Goal: Task Accomplishment & Management: Use online tool/utility

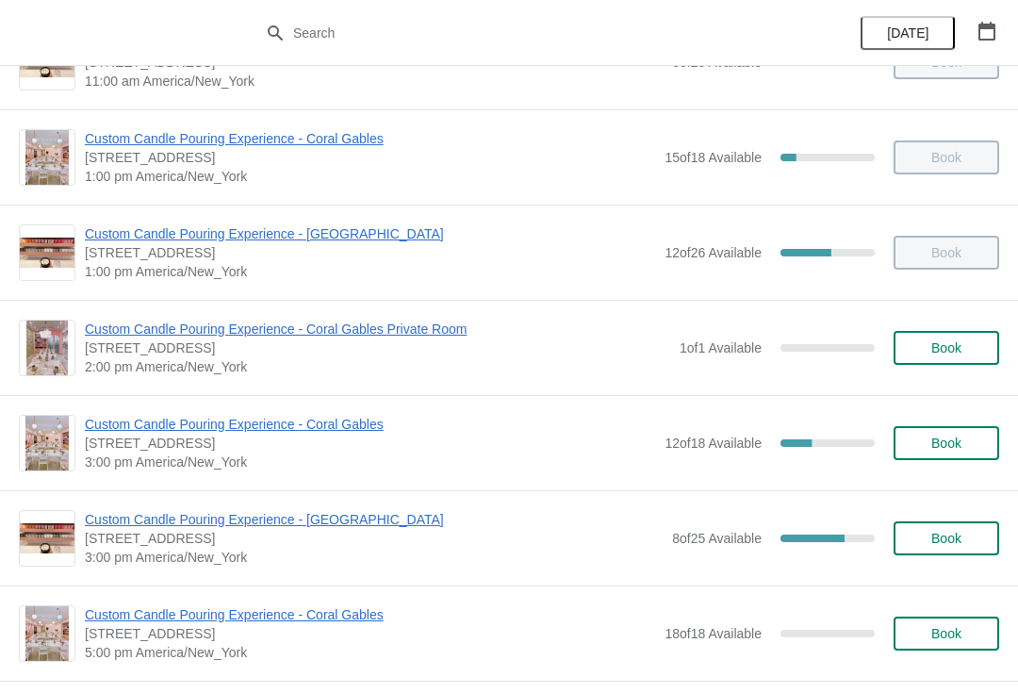
scroll to position [392, 0]
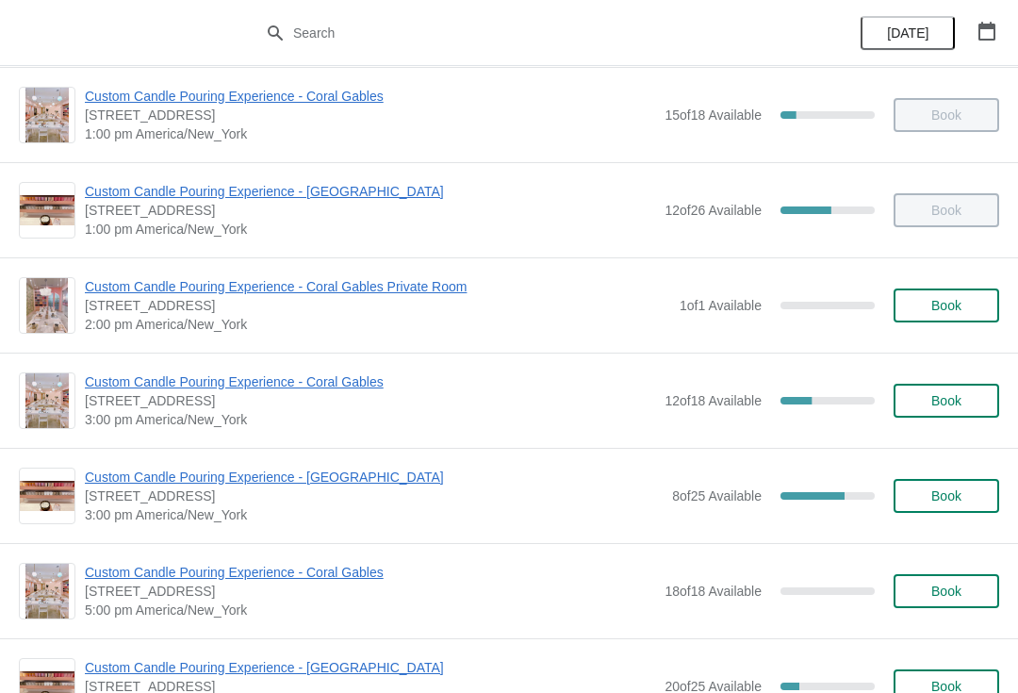
click at [306, 385] on span "Custom Candle Pouring Experience - Coral Gables" at bounding box center [370, 381] width 570 height 19
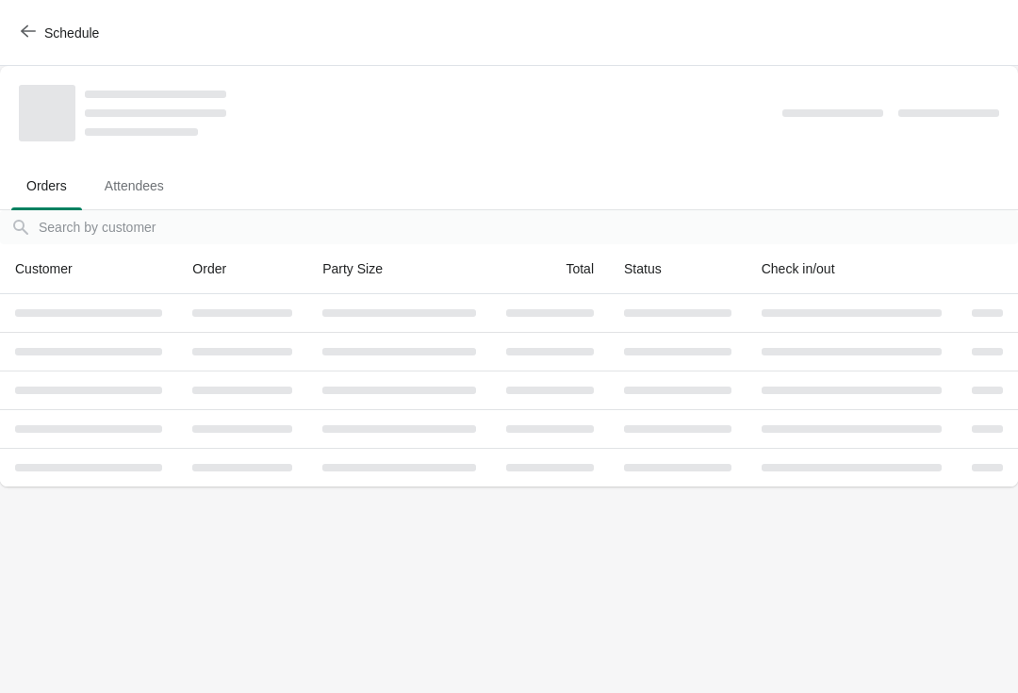
scroll to position [0, 0]
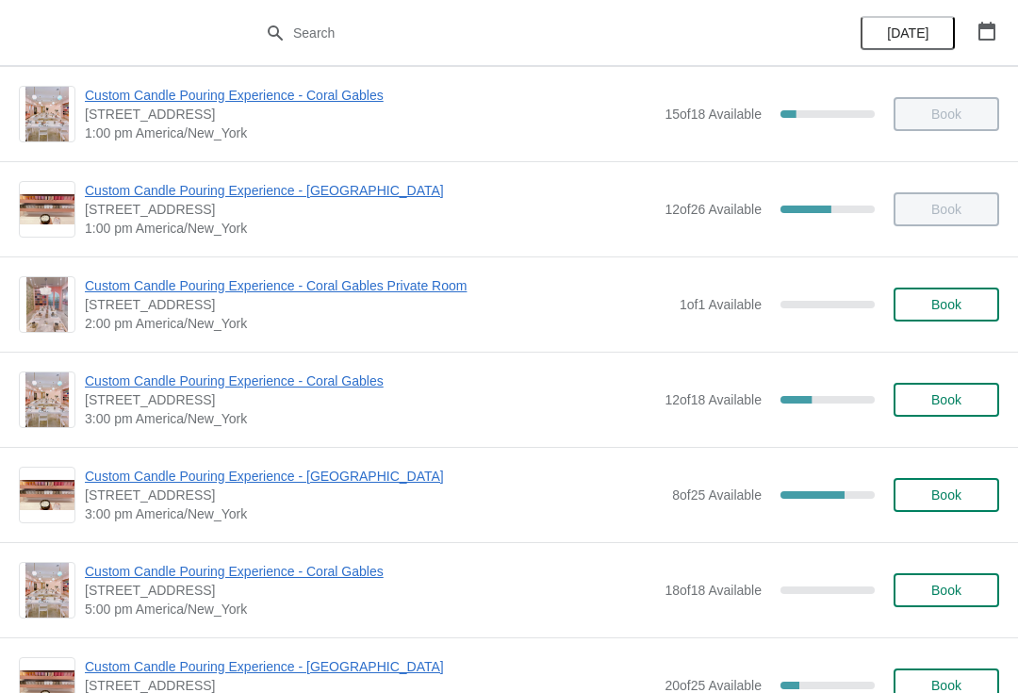
scroll to position [401, 0]
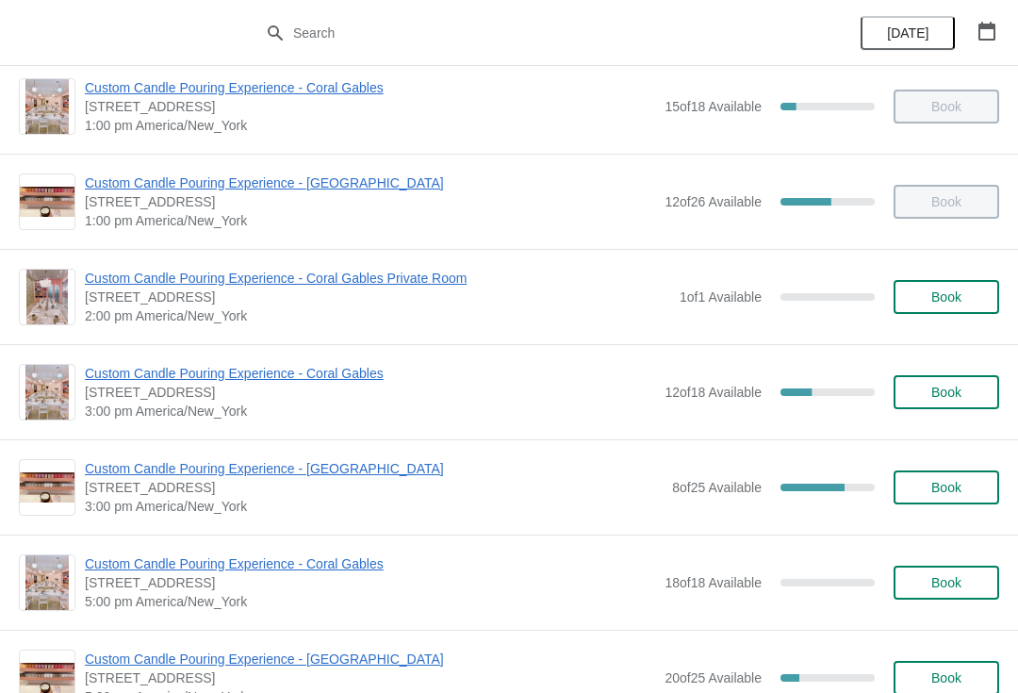
click at [297, 376] on span "Custom Candle Pouring Experience - Coral Gables" at bounding box center [370, 373] width 570 height 19
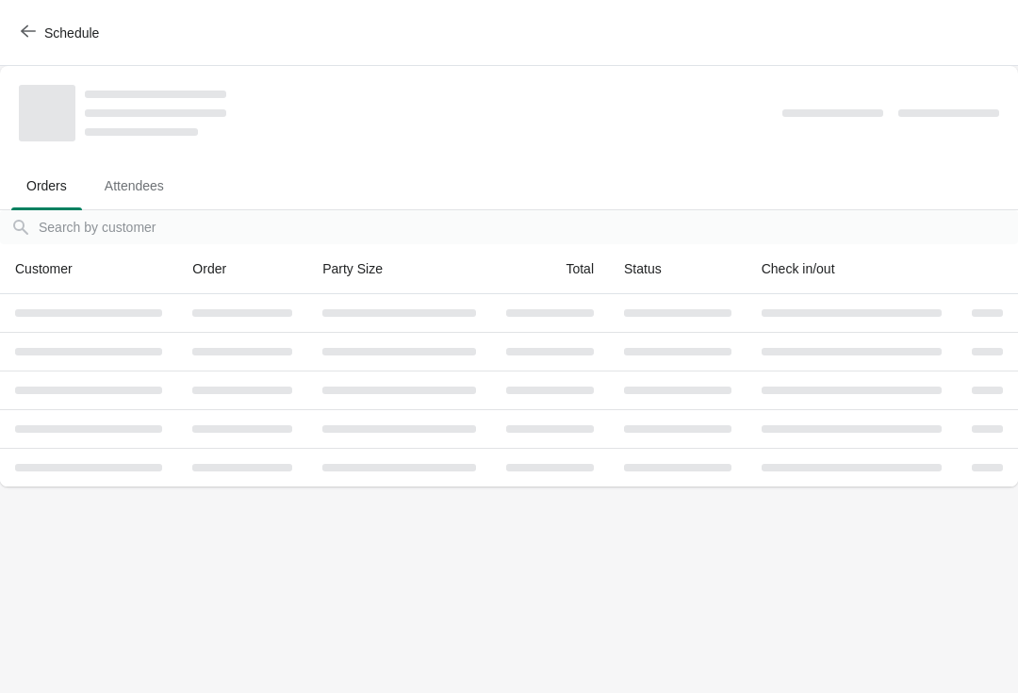
scroll to position [0, 0]
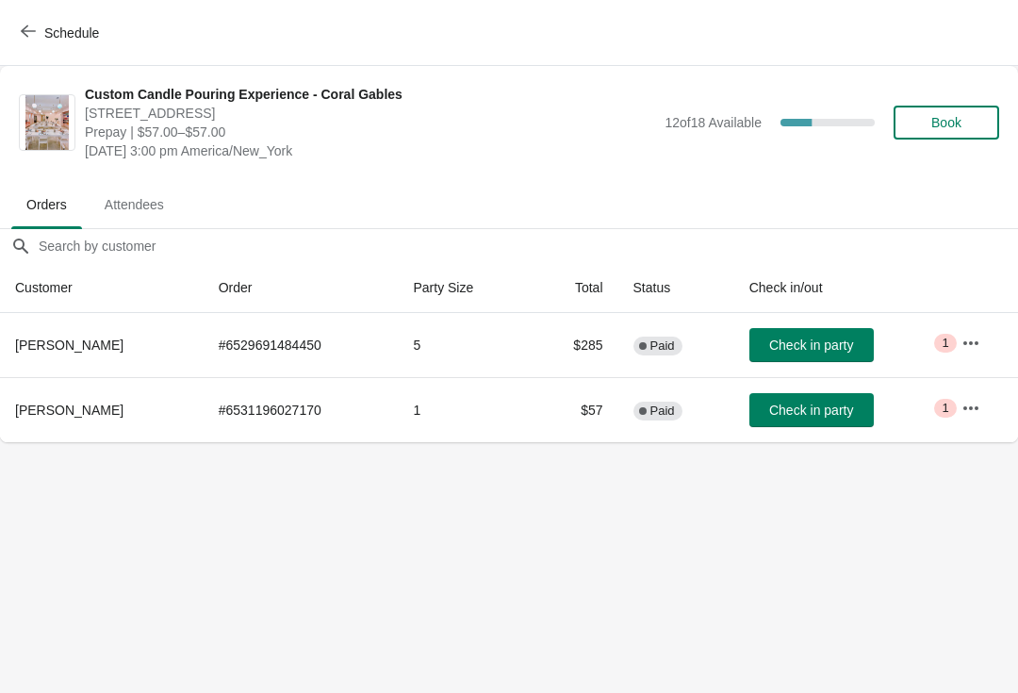
click at [807, 348] on span "Check in party" at bounding box center [811, 345] width 84 height 15
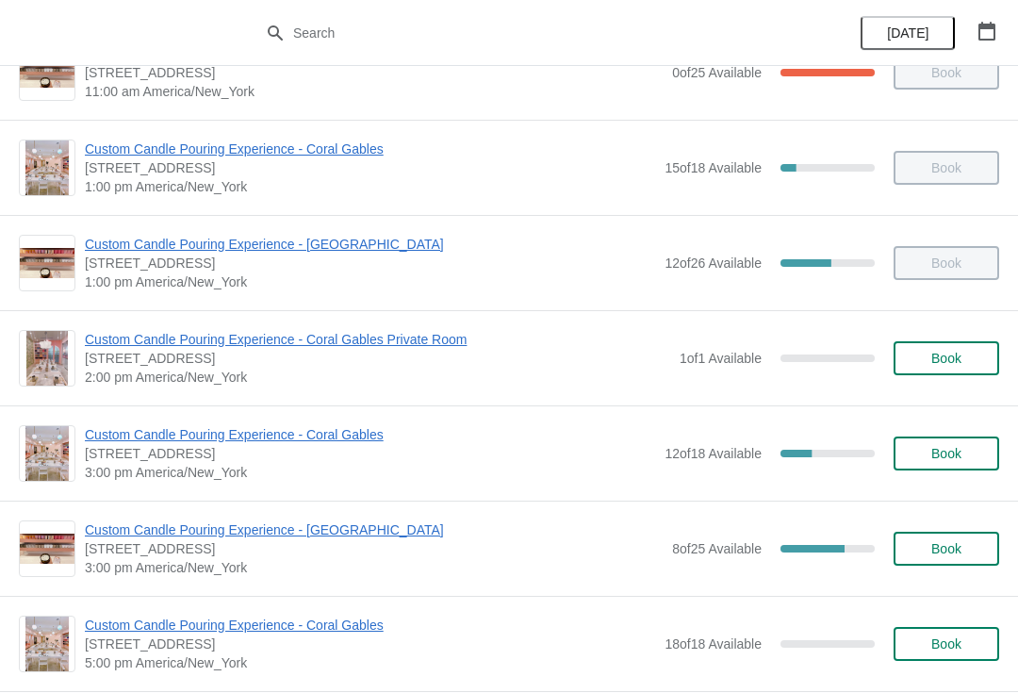
scroll to position [338, 0]
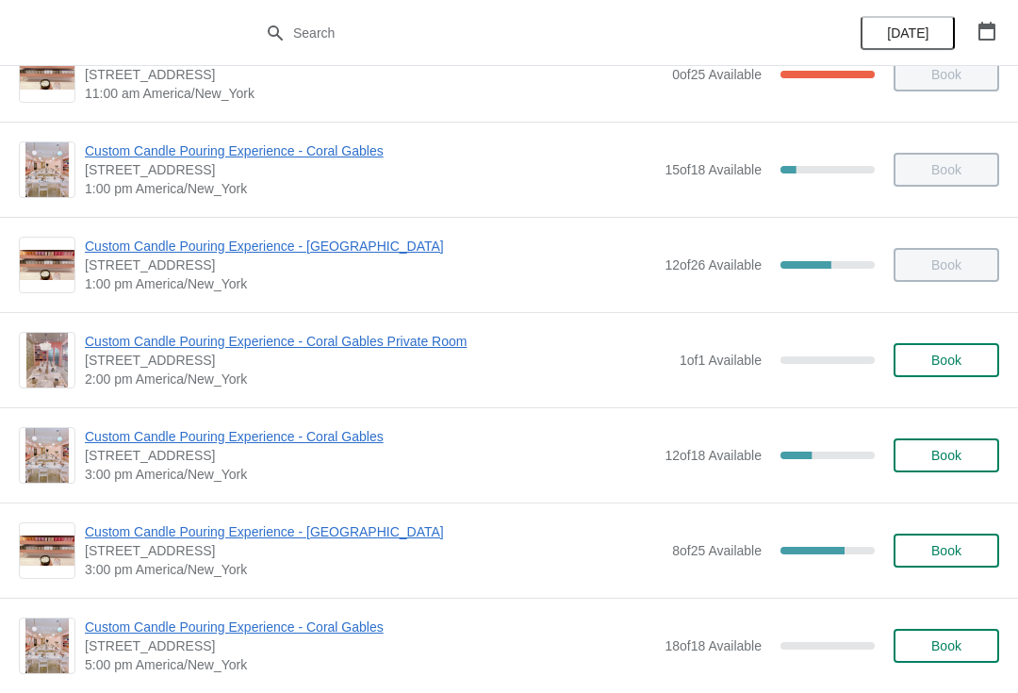
click at [304, 437] on span "Custom Candle Pouring Experience - Coral Gables" at bounding box center [370, 436] width 570 height 19
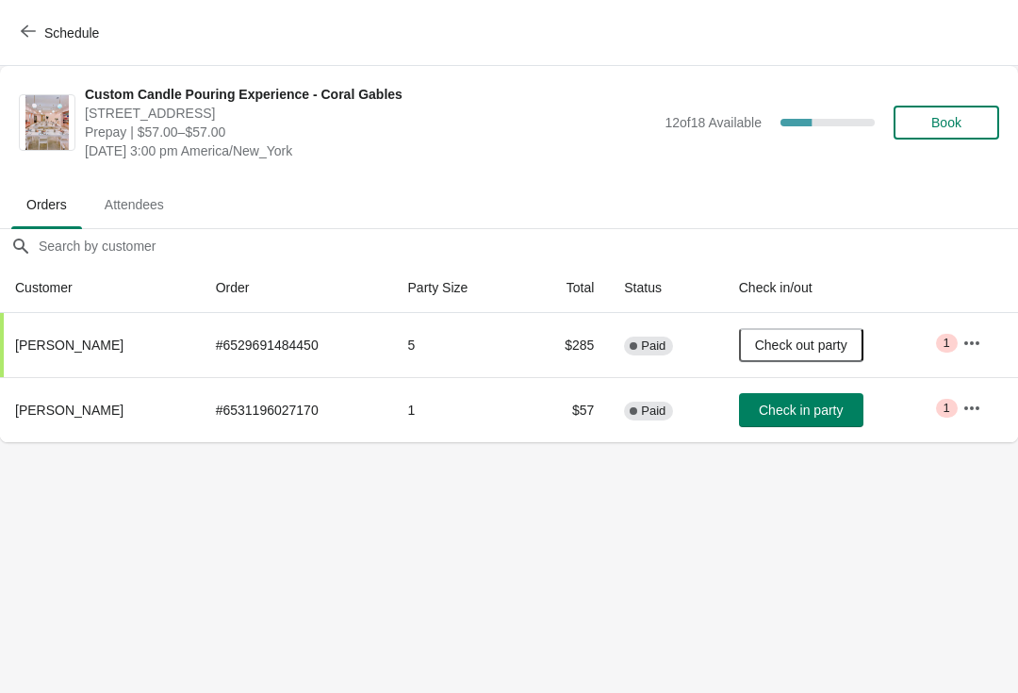
click at [811, 405] on span "Check in party" at bounding box center [801, 410] width 84 height 15
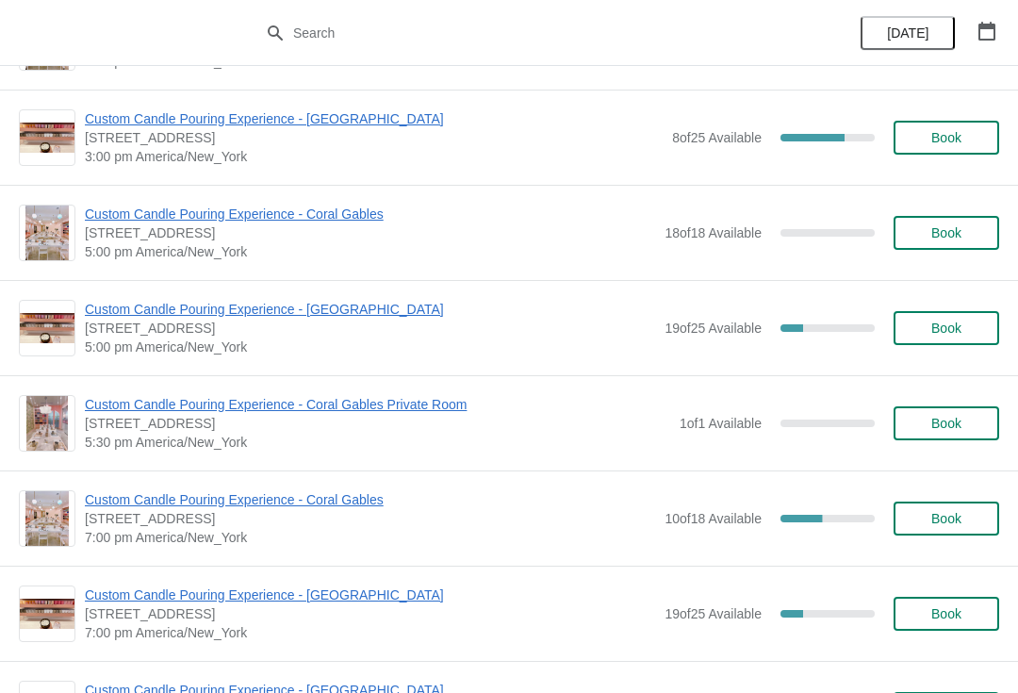
scroll to position [757, 0]
